Goal: Task Accomplishment & Management: Manage account settings

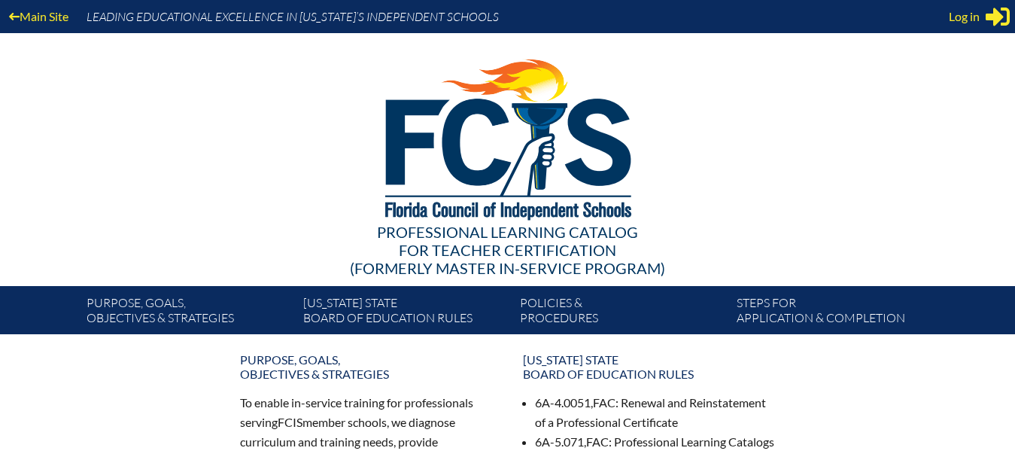
click at [995, 9] on icon at bounding box center [998, 17] width 24 height 19
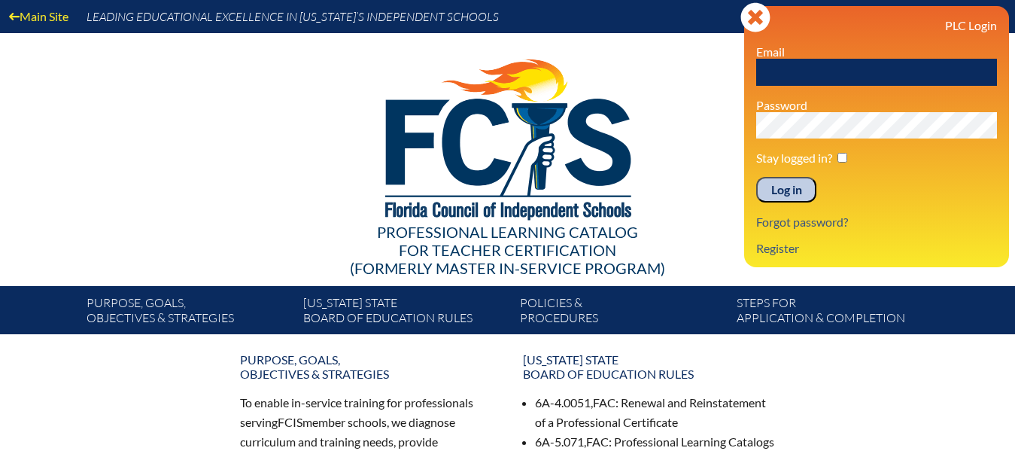
click at [802, 70] on input "text" at bounding box center [876, 72] width 241 height 27
click at [798, 59] on input "text" at bounding box center [876, 72] width 241 height 27
click at [757, 20] on icon "Close" at bounding box center [756, 17] width 30 height 30
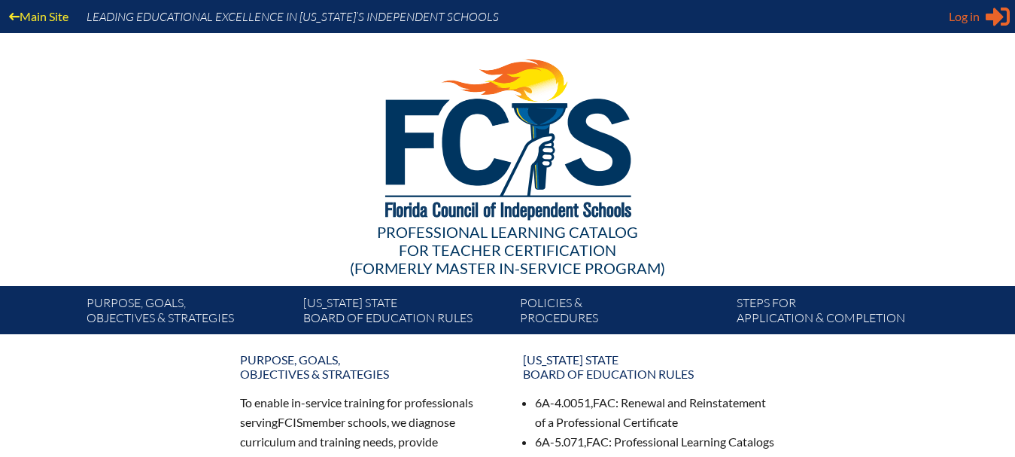
click at [972, 11] on span "Log in" at bounding box center [964, 17] width 31 height 18
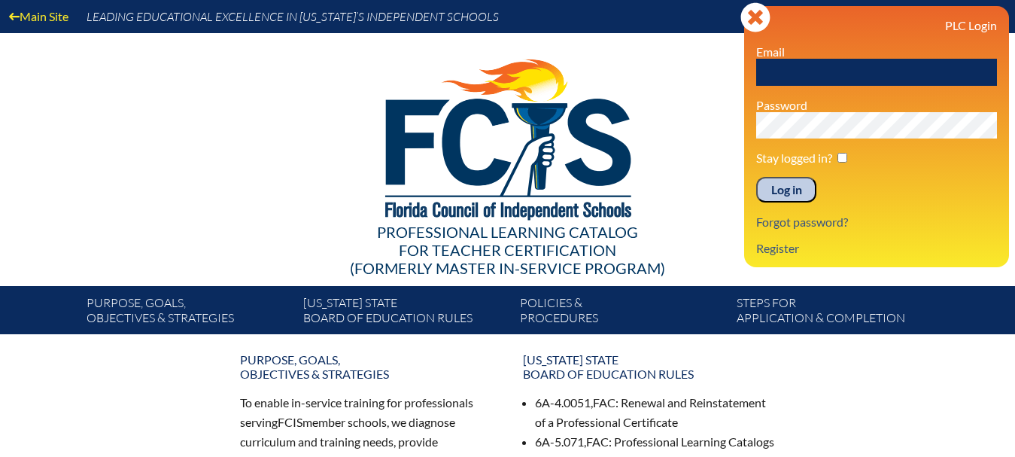
click at [850, 81] on input "text" at bounding box center [876, 72] width 241 height 27
type input "dhall@gladesdayschool.com"
click at [841, 154] on input "checkbox" at bounding box center [843, 158] width 10 height 10
checkbox input "true"
click at [792, 191] on input "Log in" at bounding box center [786, 190] width 60 height 26
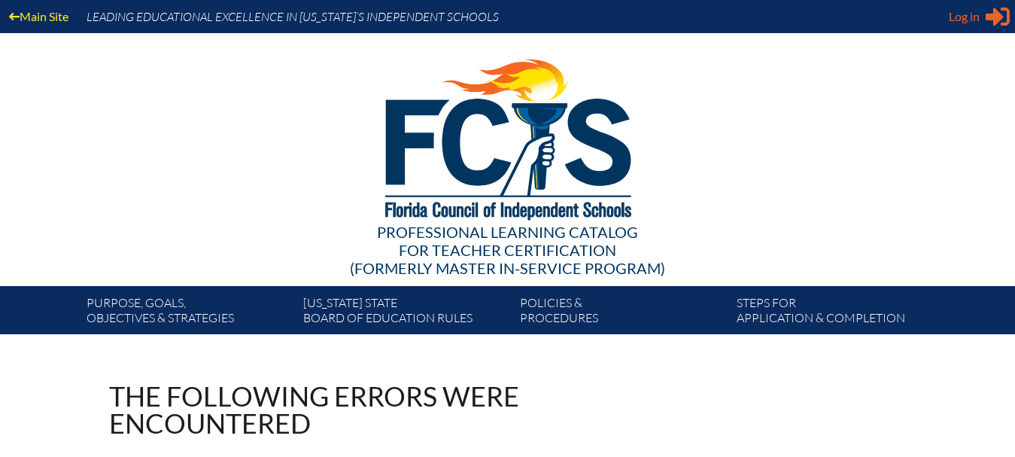
click at [984, 14] on div "Log in Close Sign in or register" at bounding box center [979, 17] width 61 height 24
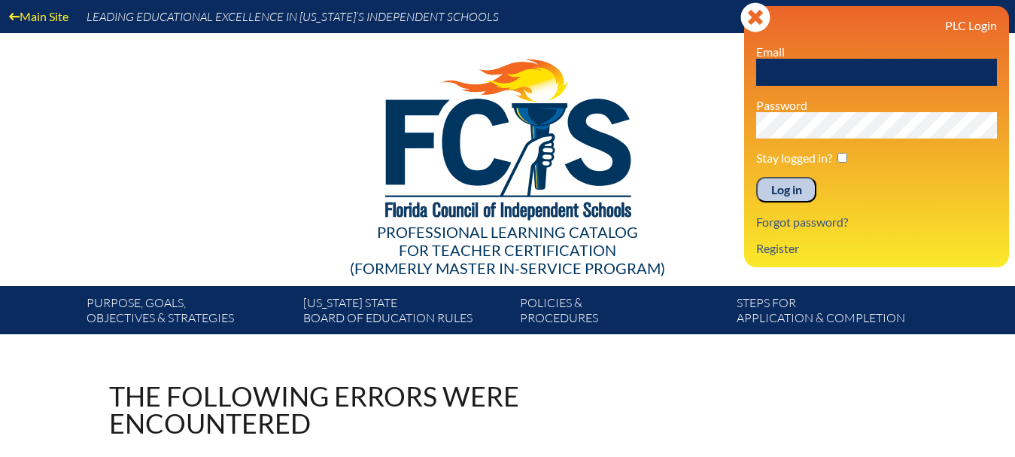
click at [875, 80] on input "text" at bounding box center [876, 72] width 241 height 27
type input "dhall@gladesdayschool.com"
click at [847, 160] on input "checkbox" at bounding box center [843, 158] width 10 height 10
checkbox input "true"
click at [786, 184] on input "Log in" at bounding box center [786, 190] width 60 height 26
